Goal: Transaction & Acquisition: Purchase product/service

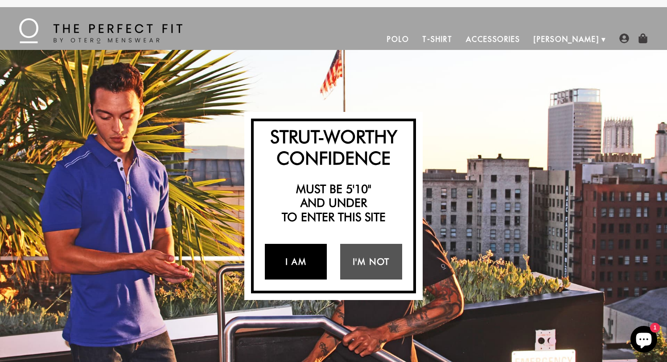
click at [289, 274] on link "I Am" at bounding box center [296, 262] width 62 height 36
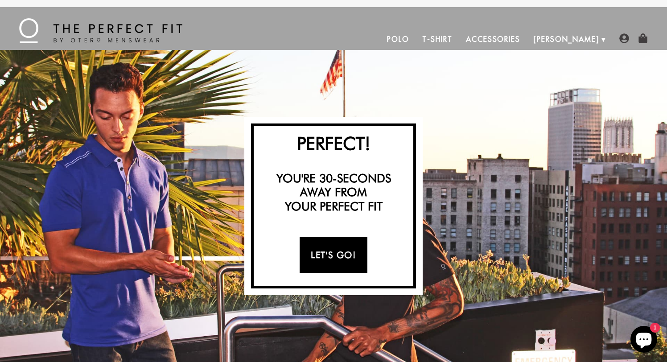
click at [335, 259] on link "Let's Go!" at bounding box center [333, 255] width 67 height 36
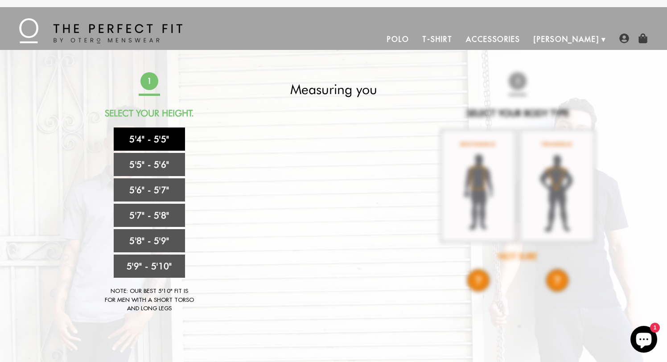
scroll to position [5, 0]
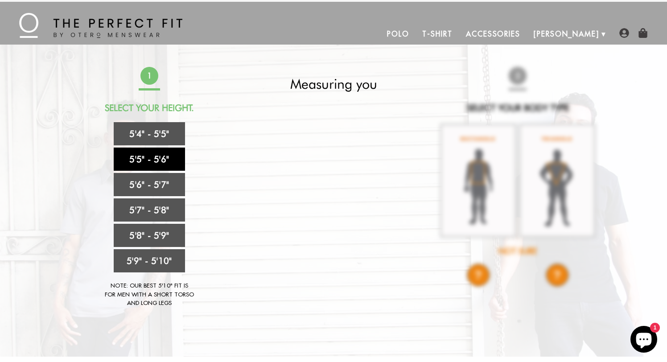
click at [153, 159] on link "5'5" - 5'6"" at bounding box center [149, 159] width 71 height 23
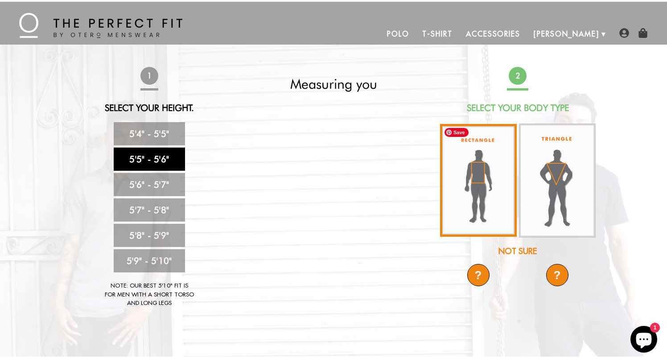
click at [483, 192] on img at bounding box center [478, 180] width 77 height 113
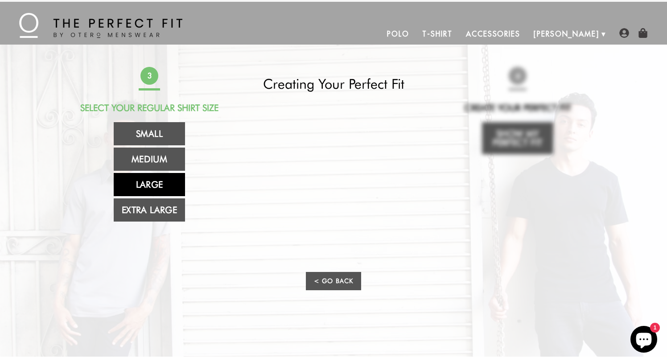
click at [146, 189] on link "Large" at bounding box center [149, 184] width 71 height 23
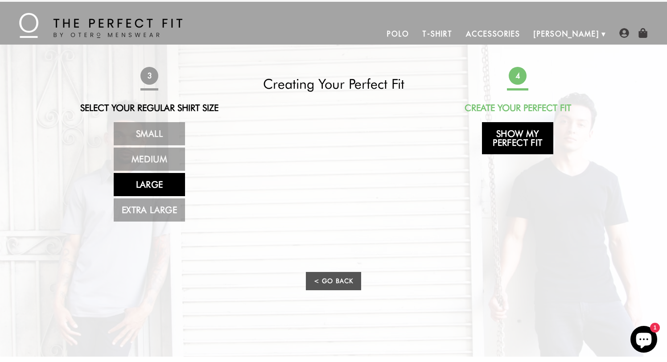
click at [525, 136] on link "Show My Perfect Fit" at bounding box center [517, 138] width 71 height 32
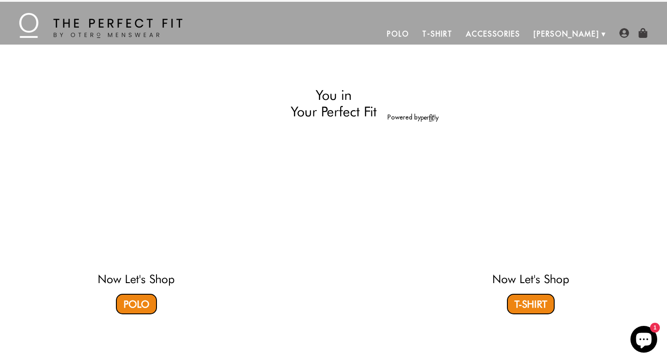
select select "55-56"
select select "L"
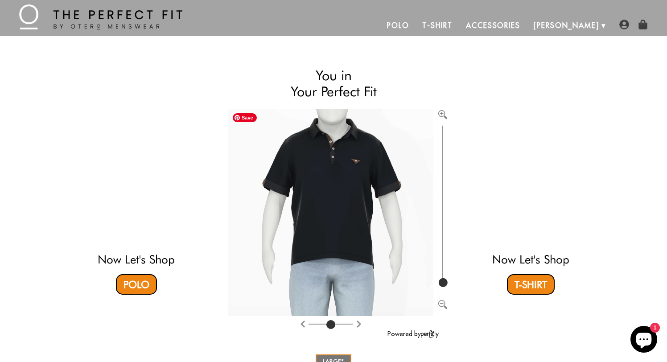
scroll to position [0, 0]
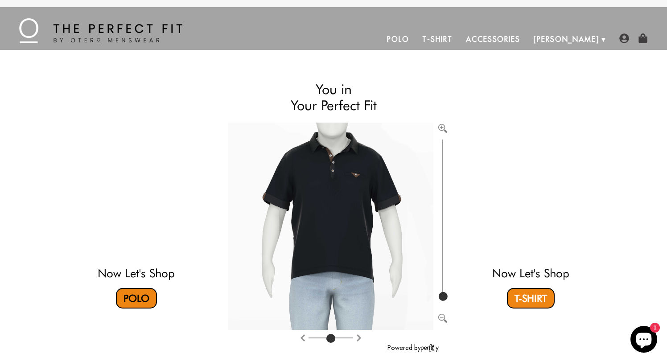
click at [139, 299] on link "Polo" at bounding box center [136, 298] width 41 height 21
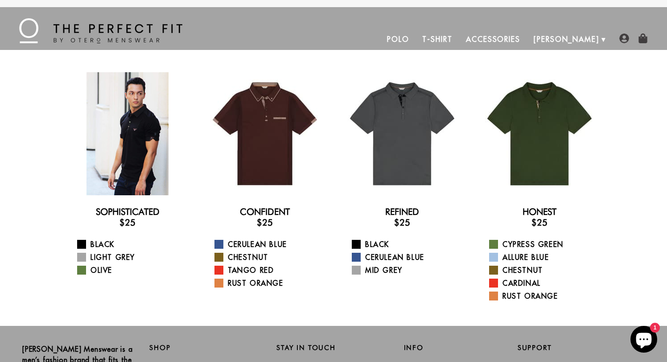
click at [132, 156] on div at bounding box center [127, 133] width 123 height 123
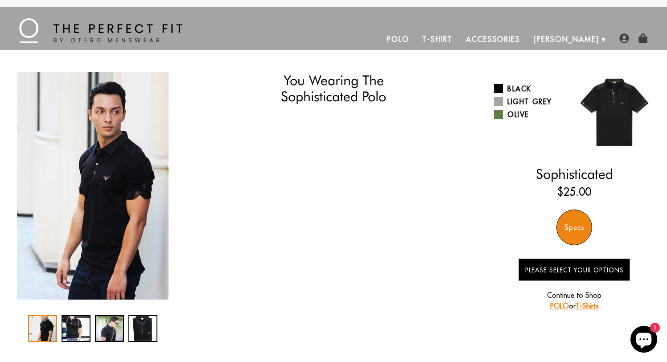
select select "55-56"
select select "L"
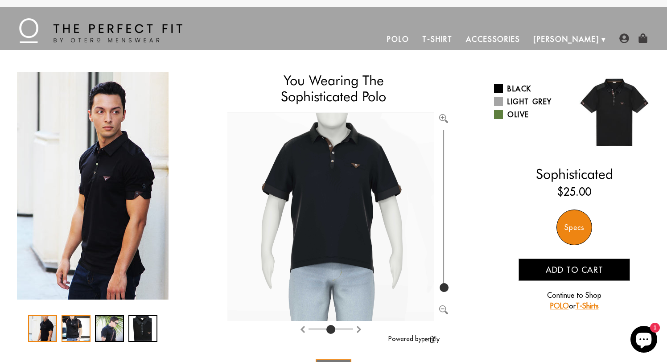
click at [72, 325] on div "2 / 4" at bounding box center [76, 328] width 29 height 27
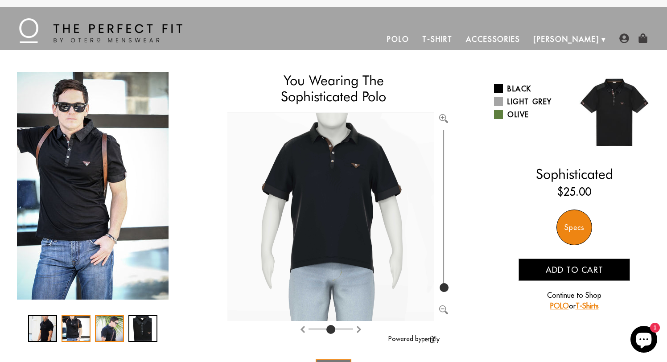
click at [109, 334] on div "3 / 4" at bounding box center [109, 328] width 29 height 27
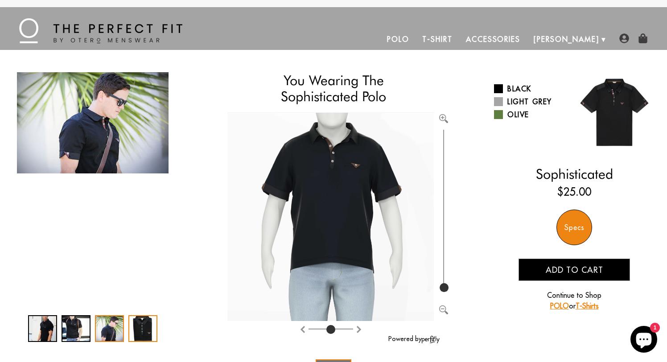
click at [145, 333] on div "4 / 4" at bounding box center [142, 328] width 29 height 27
